Goal: Task Accomplishment & Management: Complete application form

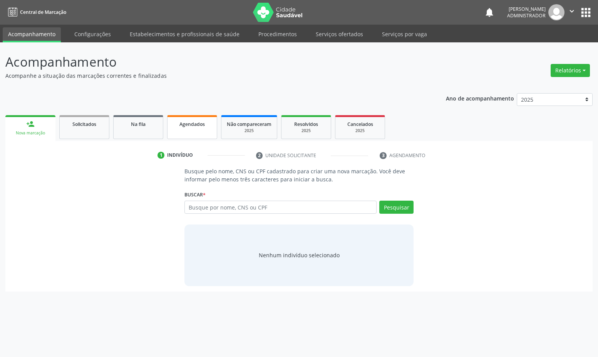
click at [181, 128] on link "Agendados" at bounding box center [192, 127] width 50 height 24
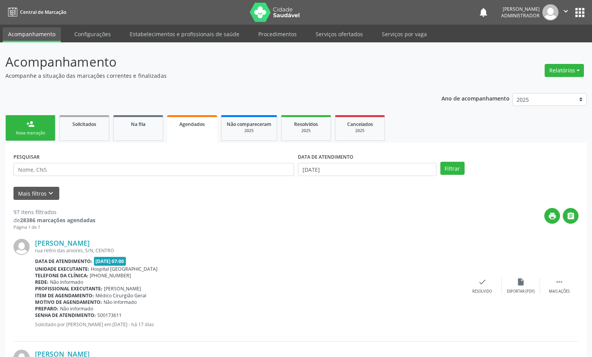
drag, startPoint x: 161, startPoint y: 180, endPoint x: 155, endPoint y: 174, distance: 8.2
click at [161, 180] on div "PESQUISAR" at bounding box center [154, 166] width 284 height 30
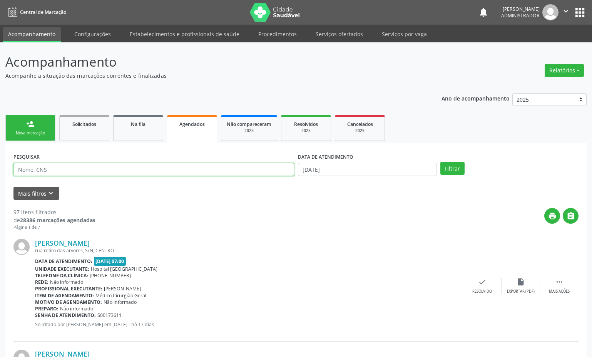
click at [153, 171] on input "text" at bounding box center [153, 169] width 281 height 13
type input "heitor da cruz santos"
click at [440, 162] on button "Filtrar" at bounding box center [452, 168] width 24 height 13
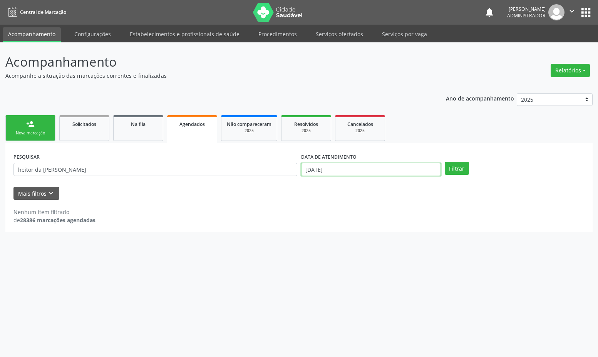
click at [325, 167] on input "11/09/2025" at bounding box center [371, 169] width 140 height 13
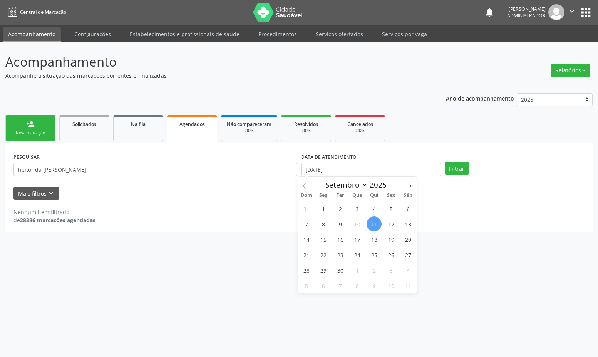
click at [375, 224] on span "11" at bounding box center [373, 223] width 15 height 15
type input "11/09/2025"
click at [305, 187] on icon at bounding box center [304, 185] width 5 height 5
click at [305, 186] on icon at bounding box center [304, 185] width 5 height 5
select select "6"
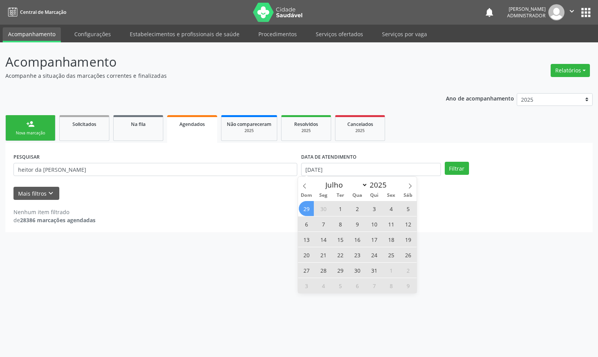
click at [305, 209] on span "29" at bounding box center [306, 208] width 15 height 15
select select "8"
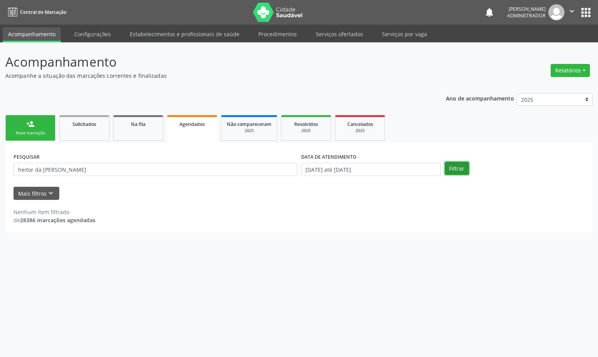
drag, startPoint x: 461, startPoint y: 166, endPoint x: 546, endPoint y: 119, distance: 97.2
click at [461, 166] on button "Filtrar" at bounding box center [457, 168] width 24 height 13
click at [369, 167] on input "29/06/2025 até 11/09/2025" at bounding box center [371, 169] width 140 height 13
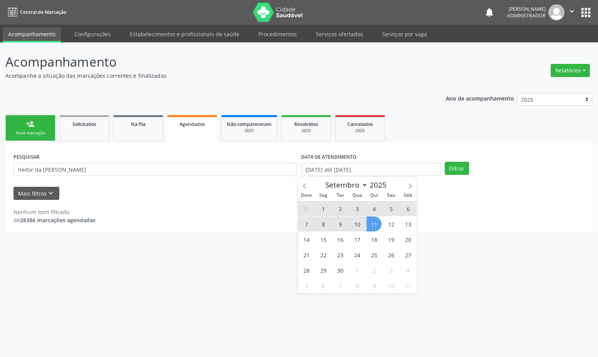
click at [31, 129] on link "person_add Nova marcação" at bounding box center [30, 128] width 50 height 26
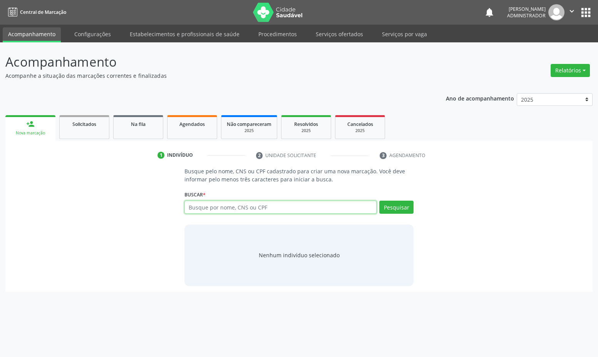
click at [224, 204] on input "text" at bounding box center [280, 207] width 192 height 13
click at [183, 126] on span "Agendados" at bounding box center [191, 124] width 25 height 7
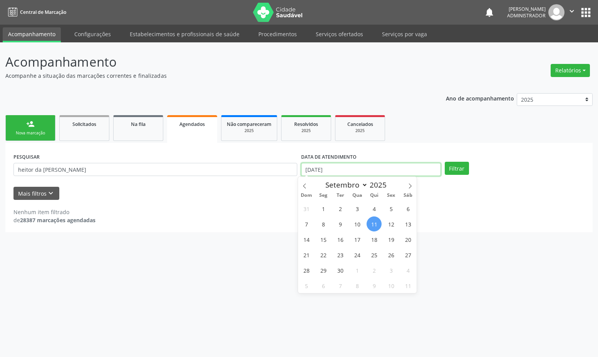
click at [336, 166] on input "11/09/2025" at bounding box center [371, 169] width 140 height 13
click at [325, 244] on span "15" at bounding box center [323, 239] width 15 height 15
type input "15/09/2025"
click at [325, 243] on span "15" at bounding box center [323, 239] width 15 height 15
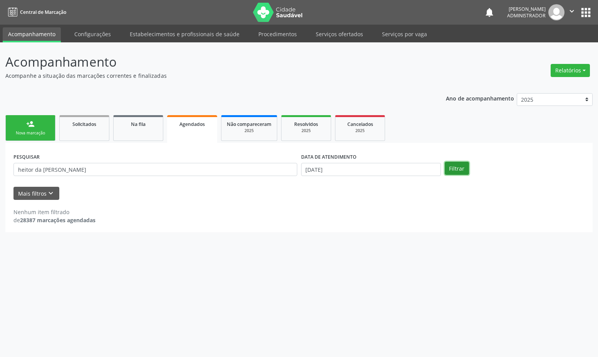
click at [466, 166] on button "Filtrar" at bounding box center [457, 168] width 24 height 13
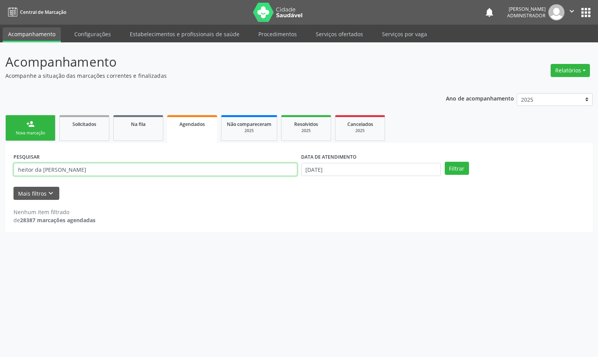
drag, startPoint x: 85, startPoint y: 174, endPoint x: 13, endPoint y: 164, distance: 72.0
click at [14, 164] on input "heitor da cruz santos" at bounding box center [155, 169] width 284 height 13
click at [445, 162] on button "Filtrar" at bounding box center [457, 168] width 24 height 13
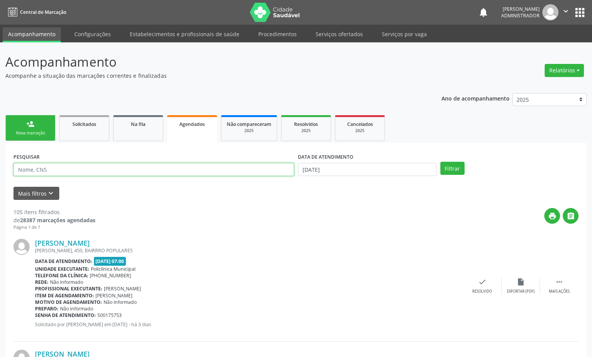
click at [125, 170] on input "text" at bounding box center [153, 169] width 281 height 13
type input "rosa"
click at [440, 162] on button "Filtrar" at bounding box center [452, 168] width 24 height 13
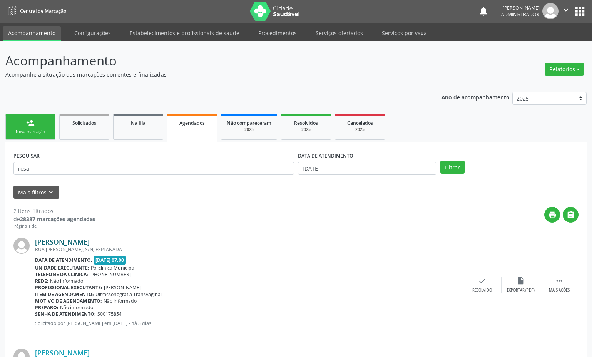
scroll to position [109, 0]
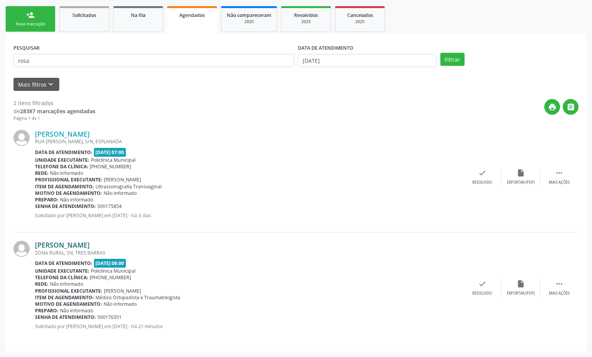
click at [90, 244] on link "Rosa Dalva Batista de Oliveira" at bounding box center [62, 245] width 55 height 8
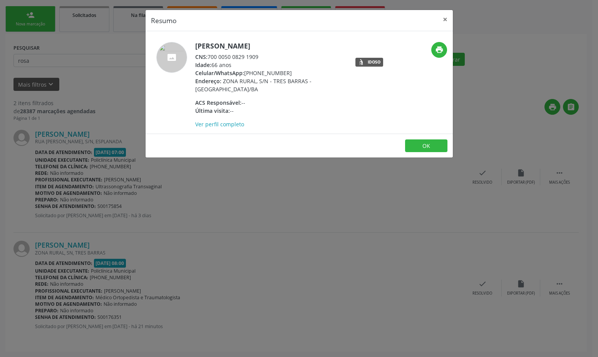
drag, startPoint x: 208, startPoint y: 56, endPoint x: 266, endPoint y: 58, distance: 57.8
click at [267, 58] on div "CNS: 700 0050 0829 1909" at bounding box center [270, 57] width 150 height 8
copy div "700 0050 0829 1909"
click at [447, 18] on button "×" at bounding box center [444, 19] width 15 height 19
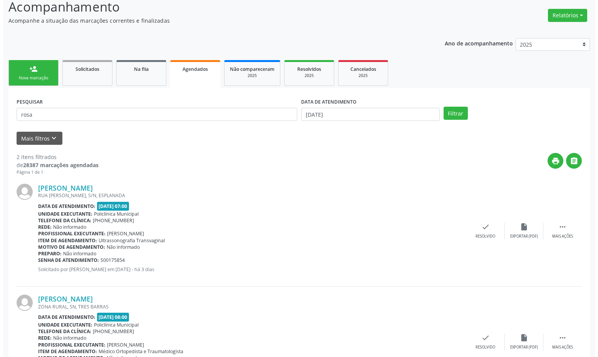
scroll to position [0, 0]
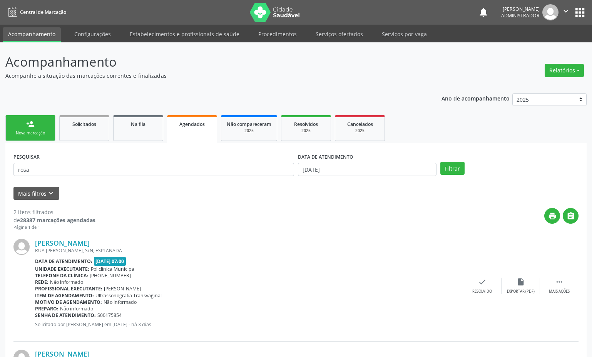
drag, startPoint x: 33, startPoint y: 136, endPoint x: 42, endPoint y: 137, distance: 8.1
click at [33, 136] on link "person_add Nova marcação" at bounding box center [30, 128] width 50 height 26
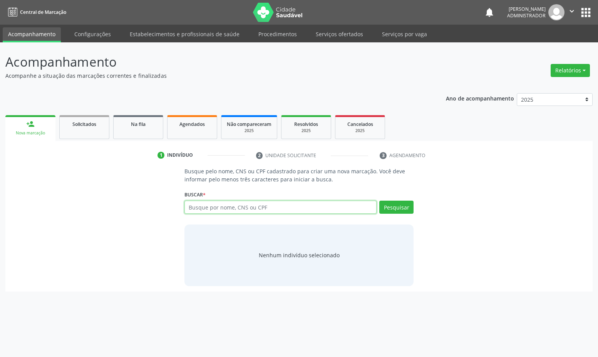
click at [217, 204] on input "text" at bounding box center [280, 207] width 192 height 13
paste input "700 0050 0829 1909"
type input "700 0050 0829 1909"
click at [397, 207] on button "Pesquisar" at bounding box center [396, 207] width 34 height 13
type input "700 0050 0829 1909"
